Goal: Communication & Community: Answer question/provide support

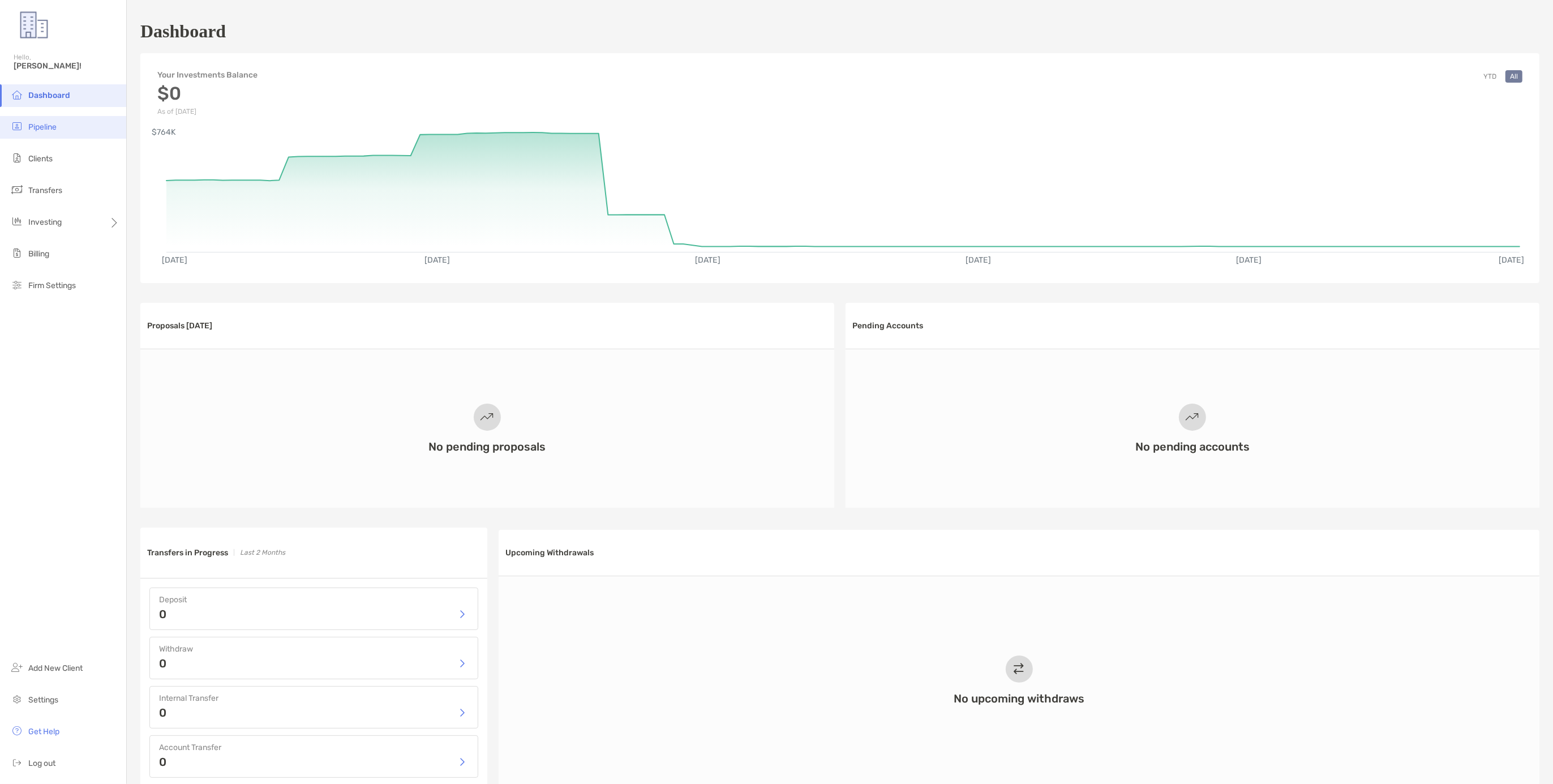
click at [49, 129] on span "Pipeline" at bounding box center [42, 127] width 28 height 10
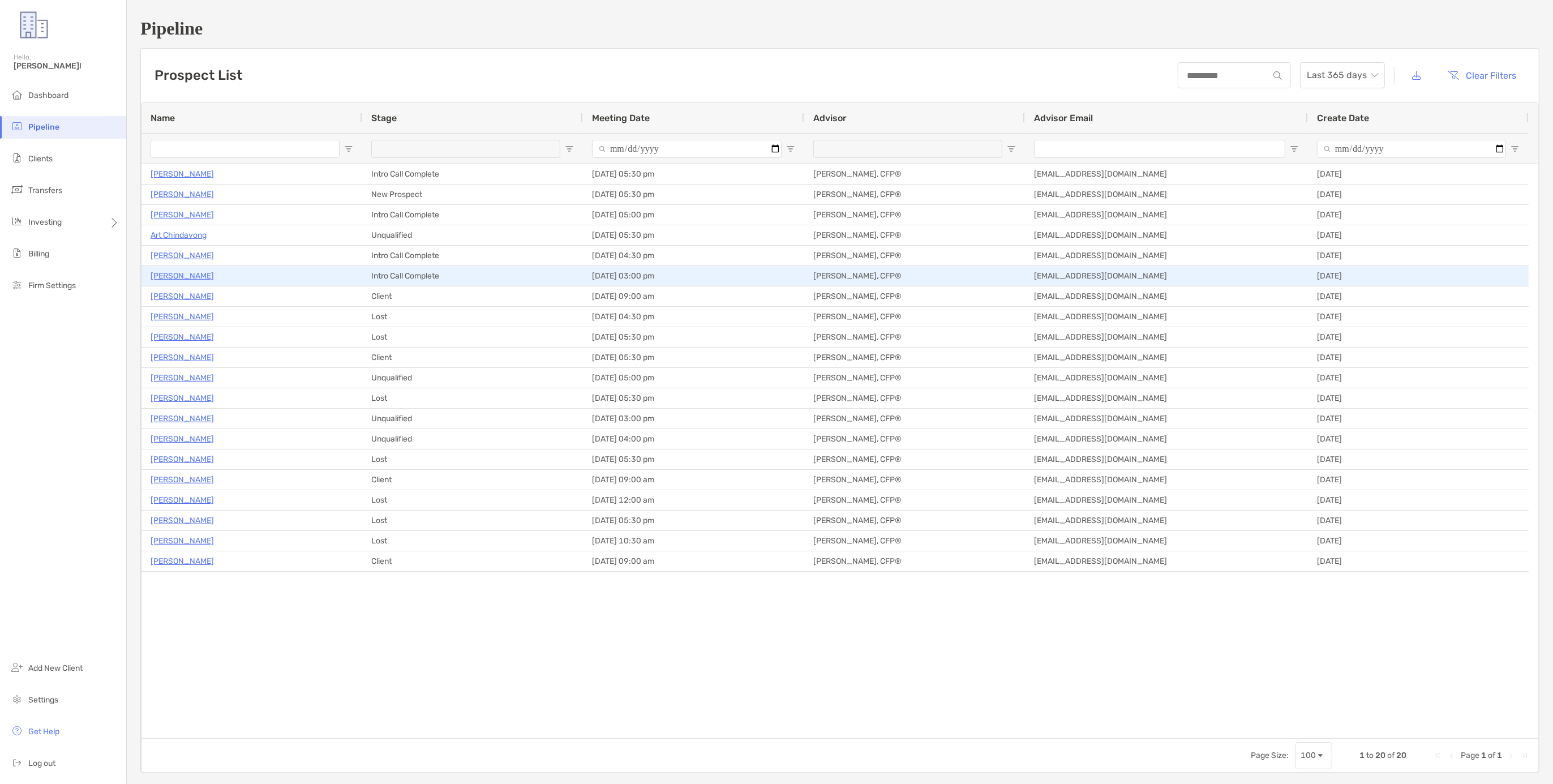
click at [186, 272] on p "[PERSON_NAME]" at bounding box center [182, 276] width 63 height 15
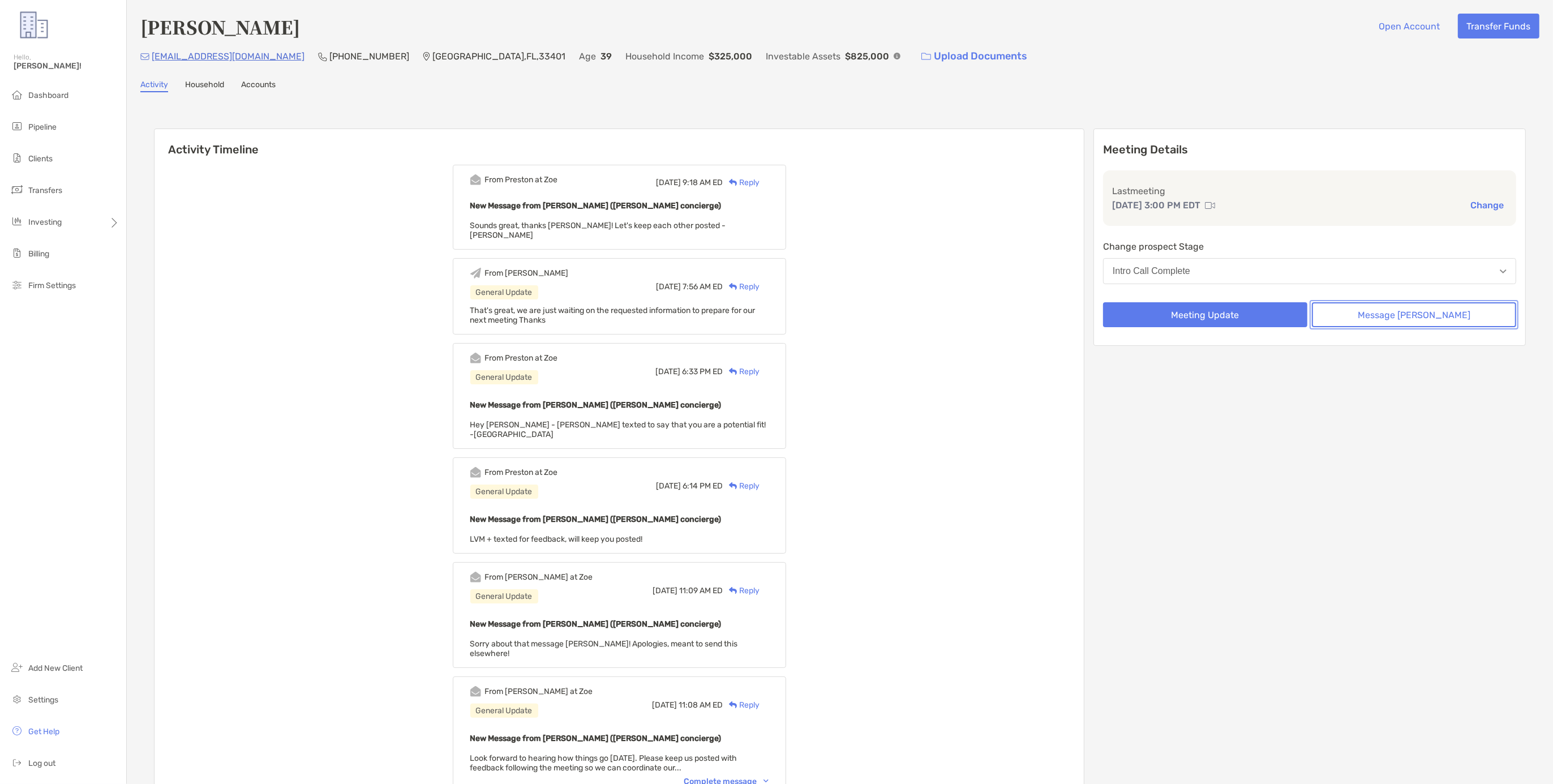
click at [1427, 310] on button "Message [PERSON_NAME]" at bounding box center [1414, 315] width 204 height 25
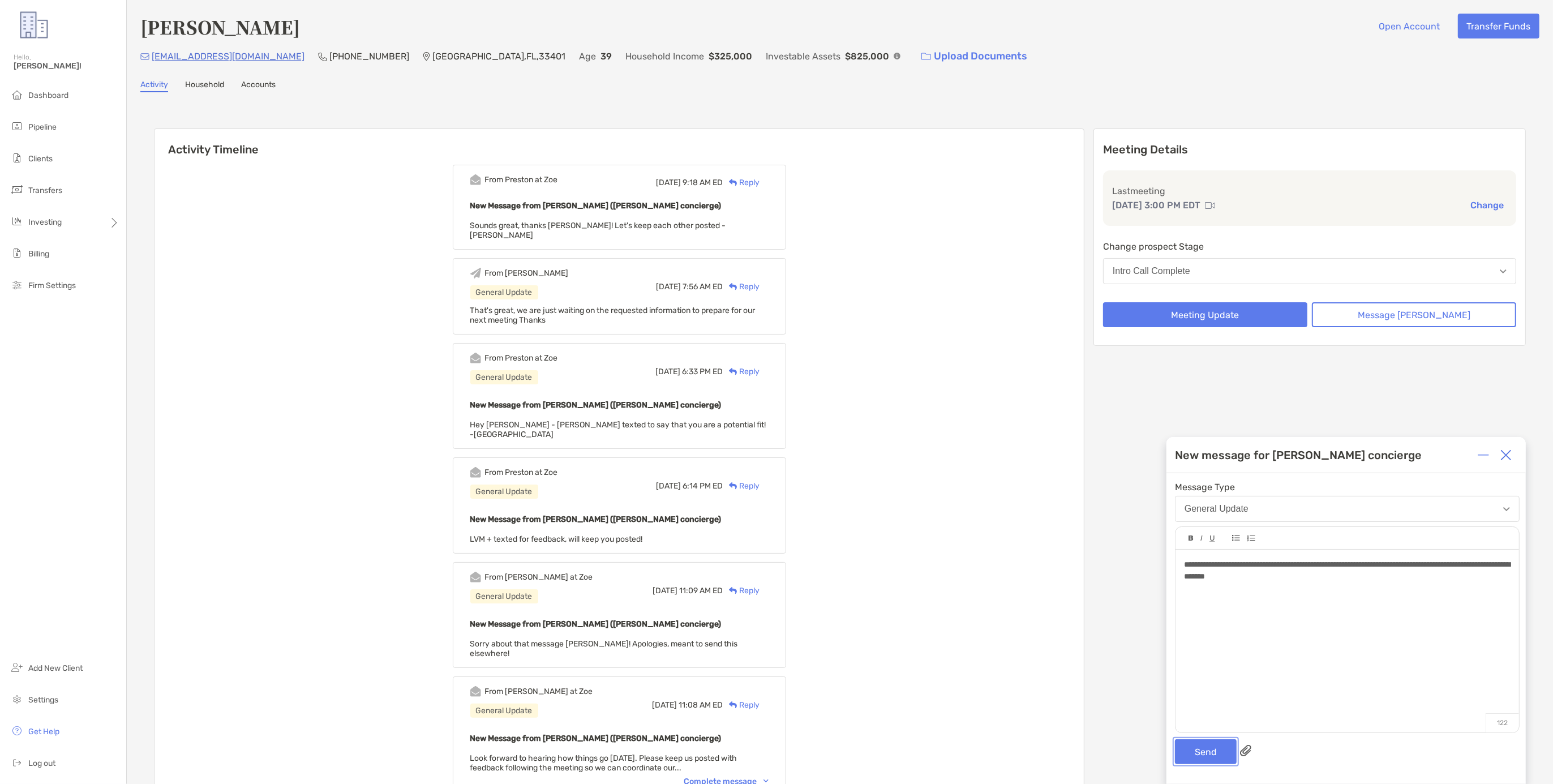
click at [1216, 750] on button "Send" at bounding box center [1205, 752] width 61 height 25
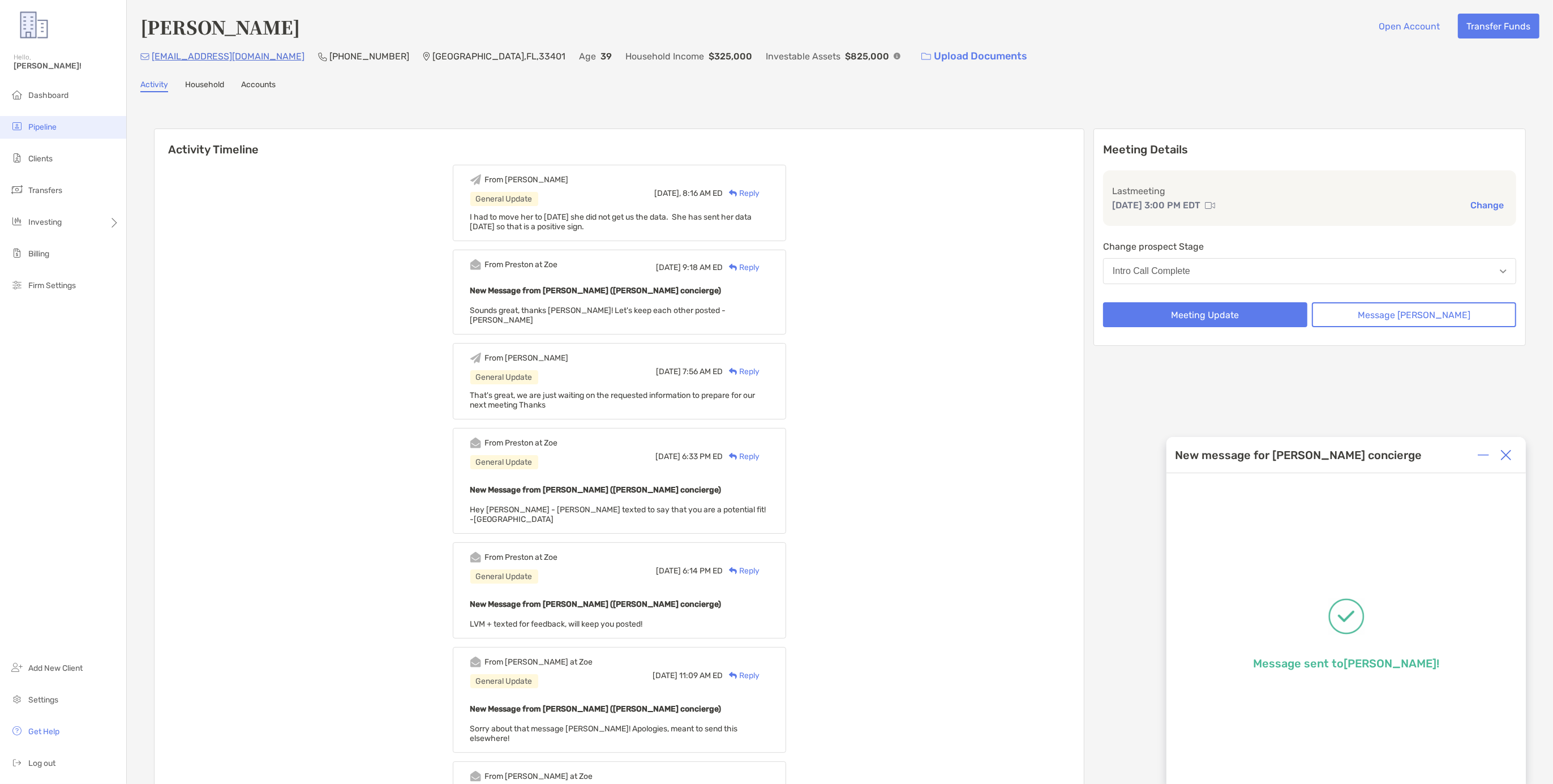
click at [50, 128] on span "Pipeline" at bounding box center [42, 127] width 28 height 10
